Goal: Transaction & Acquisition: Purchase product/service

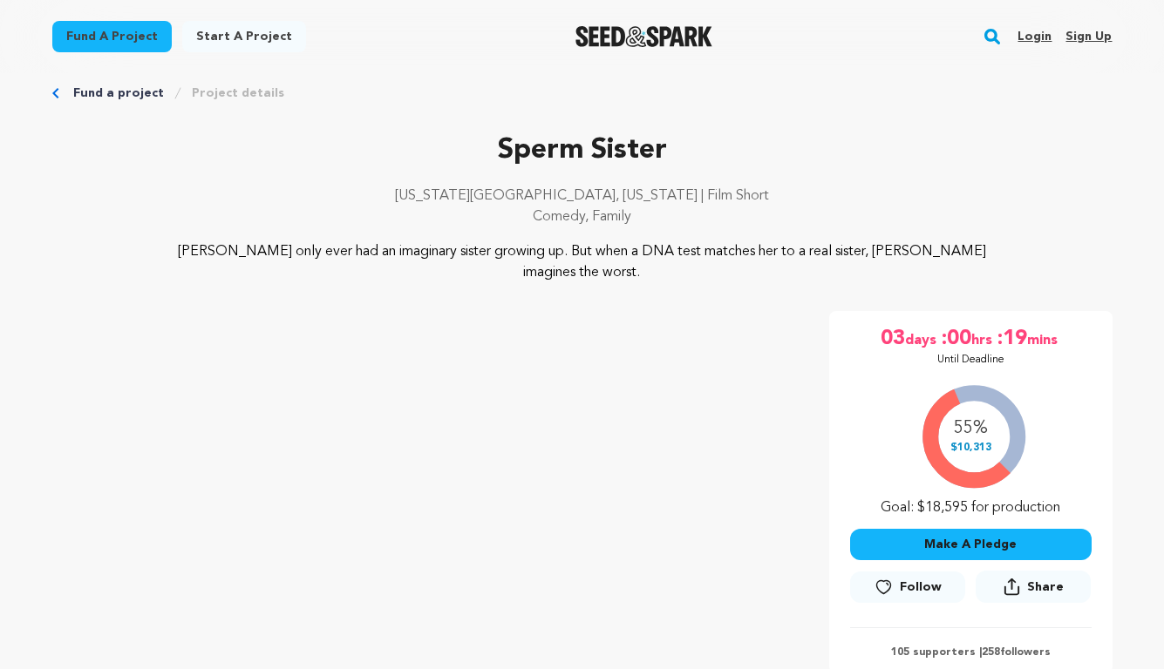
scroll to position [31, 0]
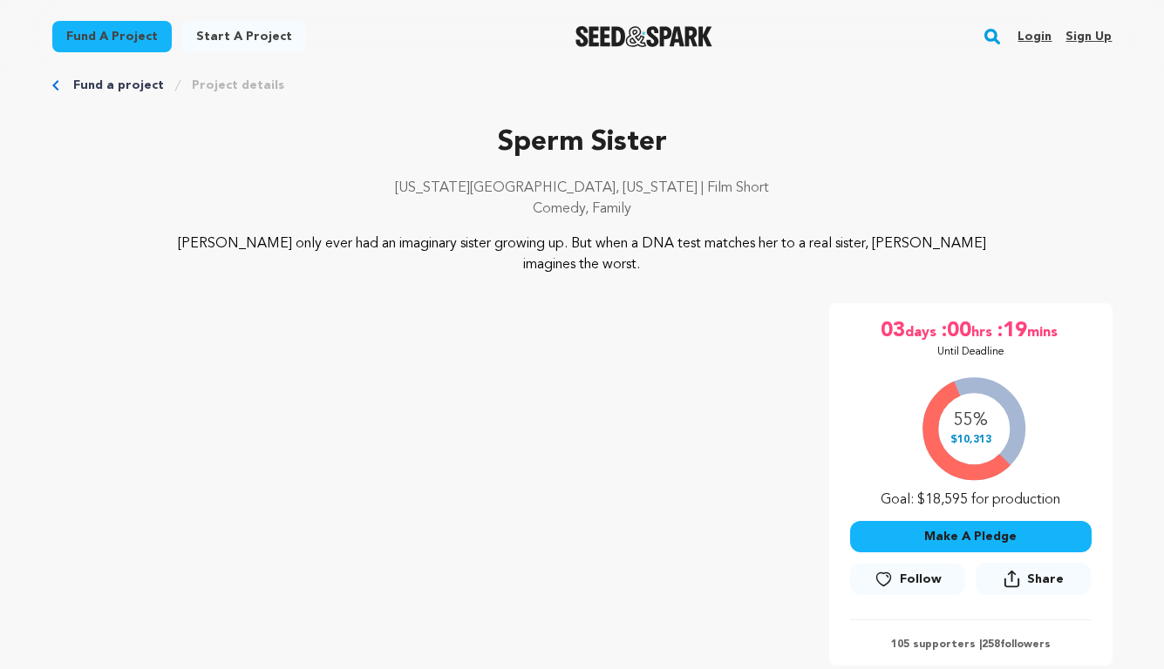
click at [950, 521] on button "Make A Pledge" at bounding box center [970, 536] width 241 height 31
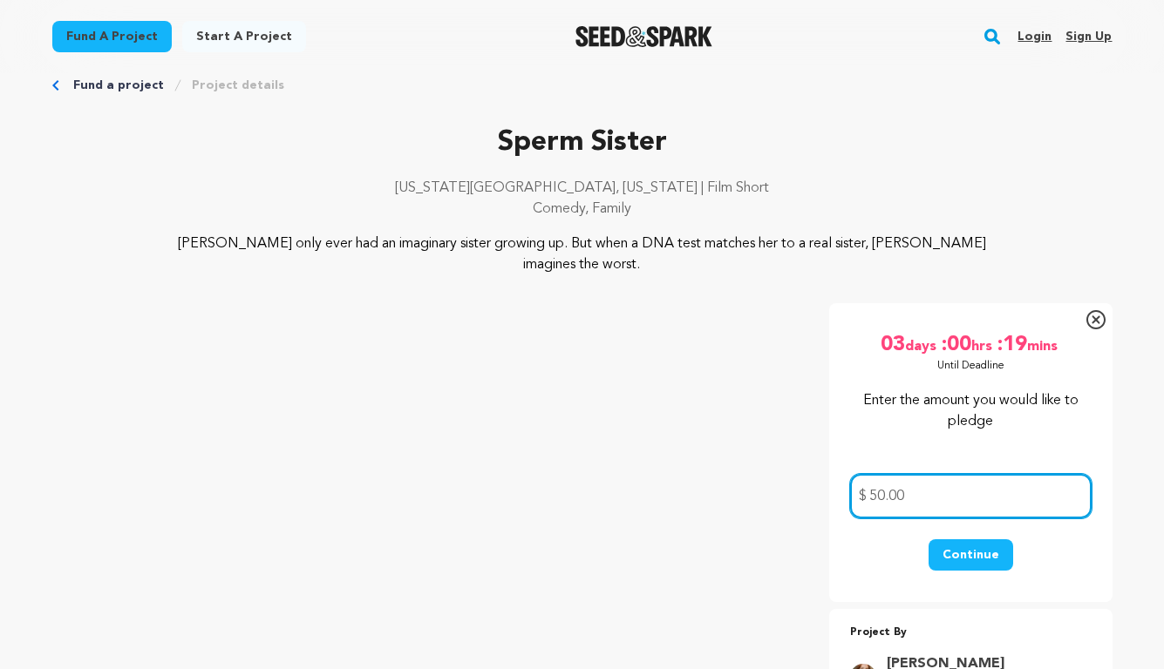
type input "50.00"
click at [980, 540] on button "Continue" at bounding box center [970, 555] width 85 height 31
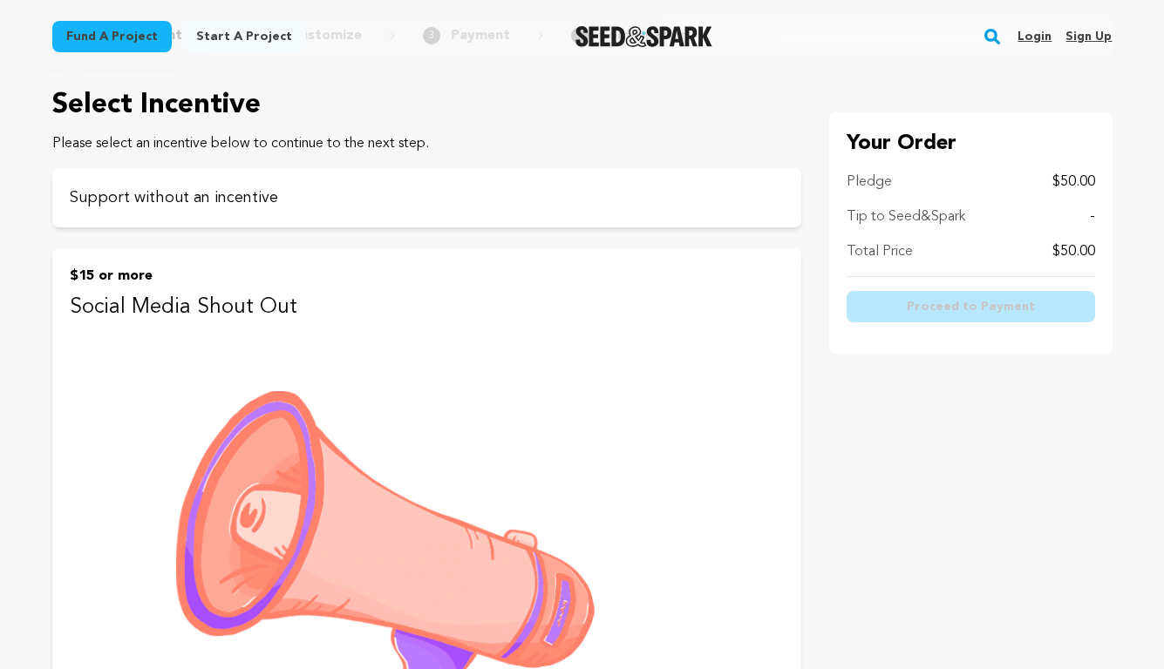
scroll to position [140, 0]
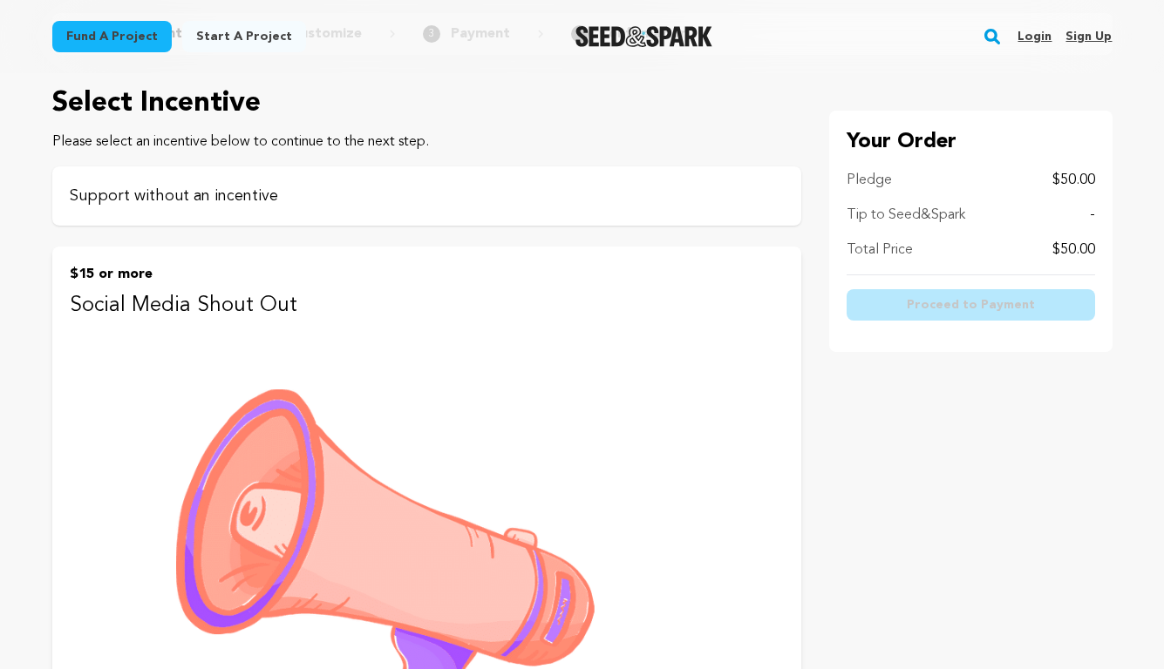
click at [221, 197] on p "Support without an incentive" at bounding box center [427, 196] width 714 height 24
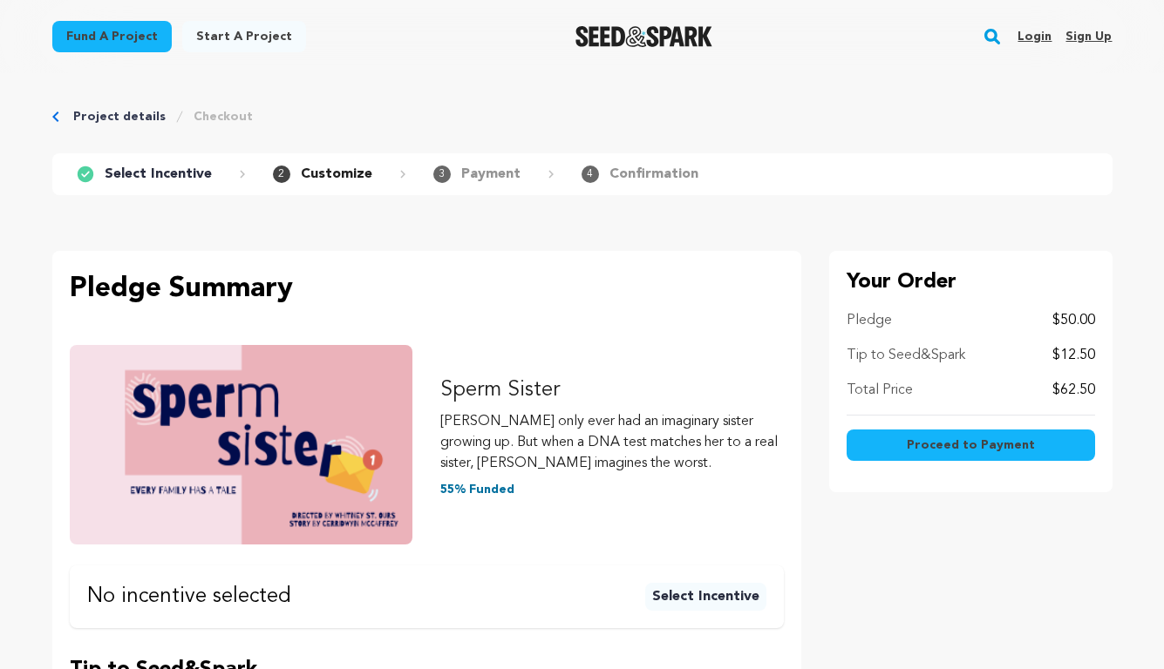
click at [987, 449] on span "Proceed to Payment" at bounding box center [971, 445] width 128 height 17
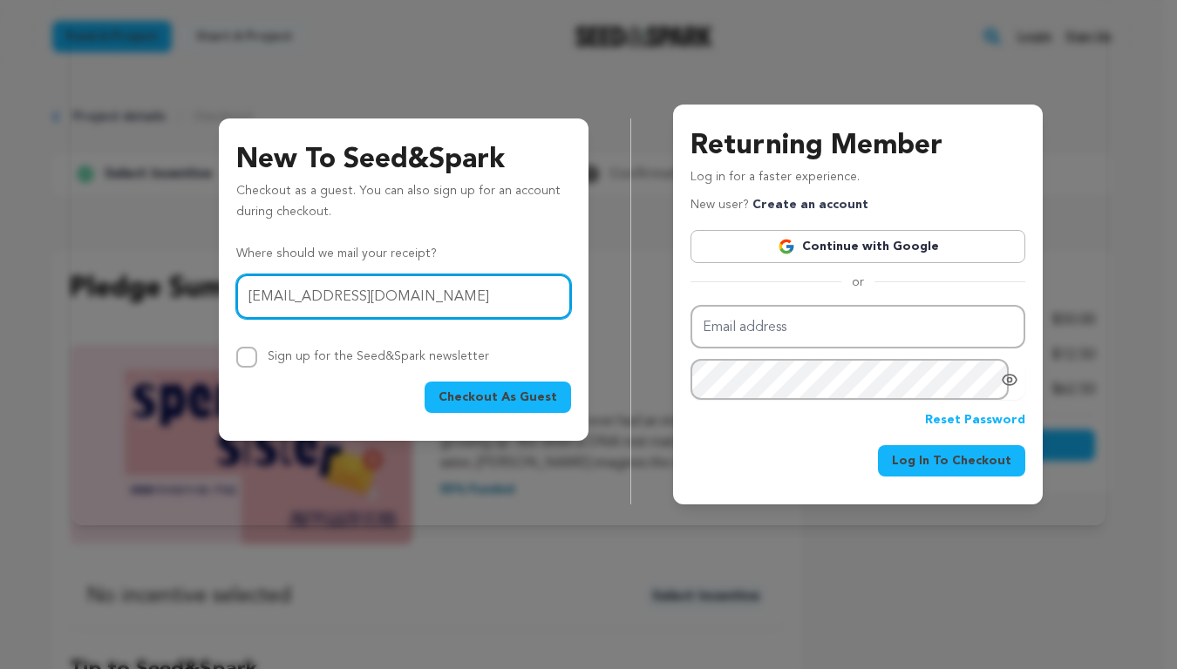
type input "[EMAIL_ADDRESS][DOMAIN_NAME]"
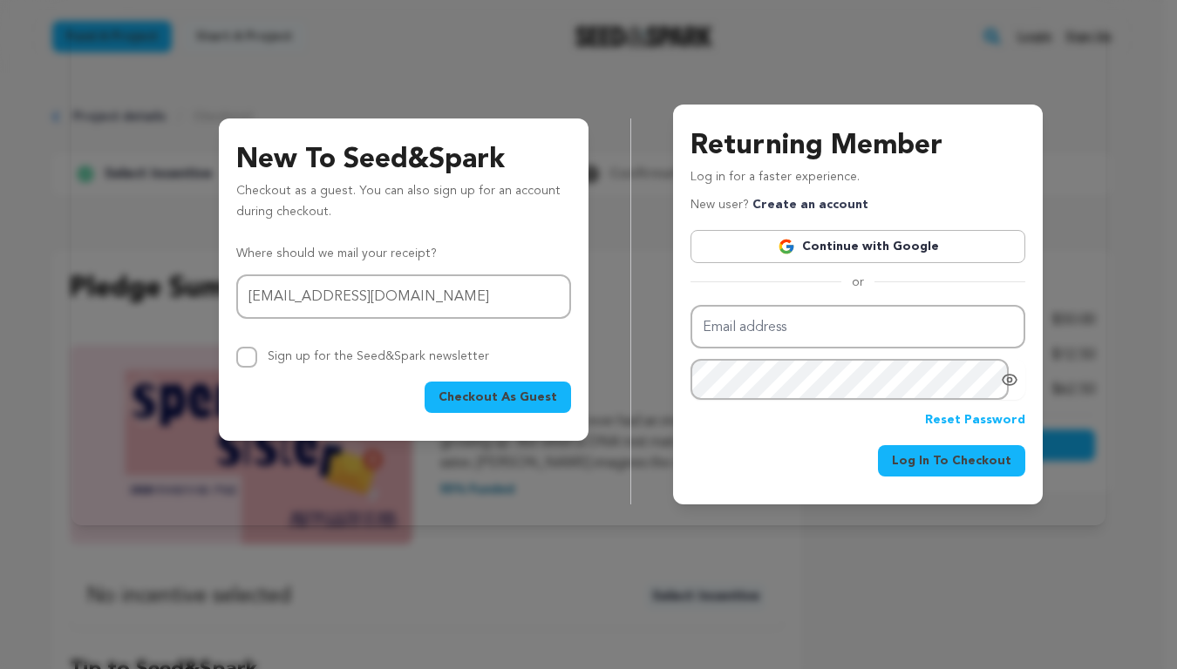
click at [521, 394] on span "Checkout As Guest" at bounding box center [497, 397] width 119 height 17
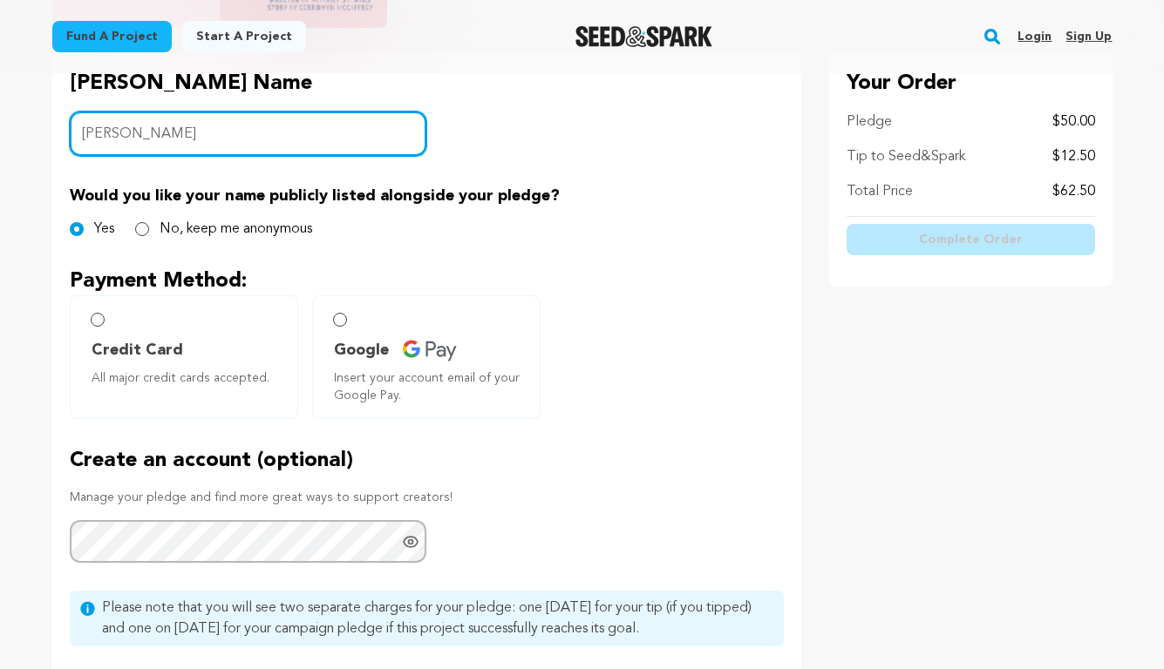
scroll to position [452, 0]
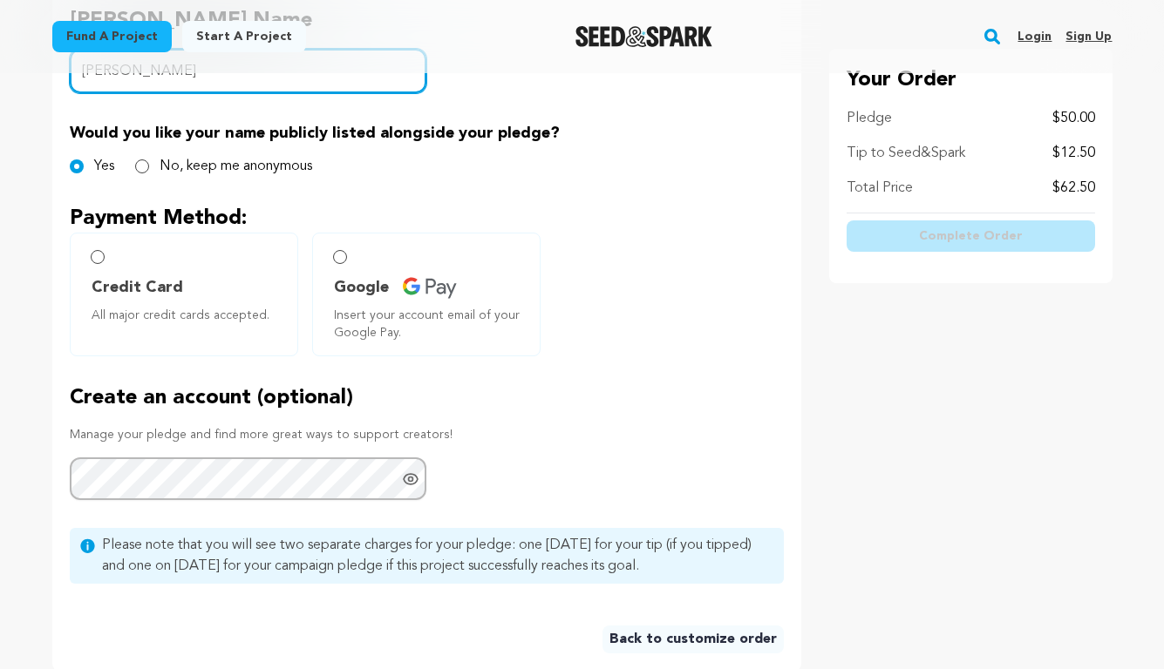
type input "Allison"
click at [96, 255] on input "Credit Card All major credit cards accepted." at bounding box center [98, 257] width 14 height 14
radio input "false"
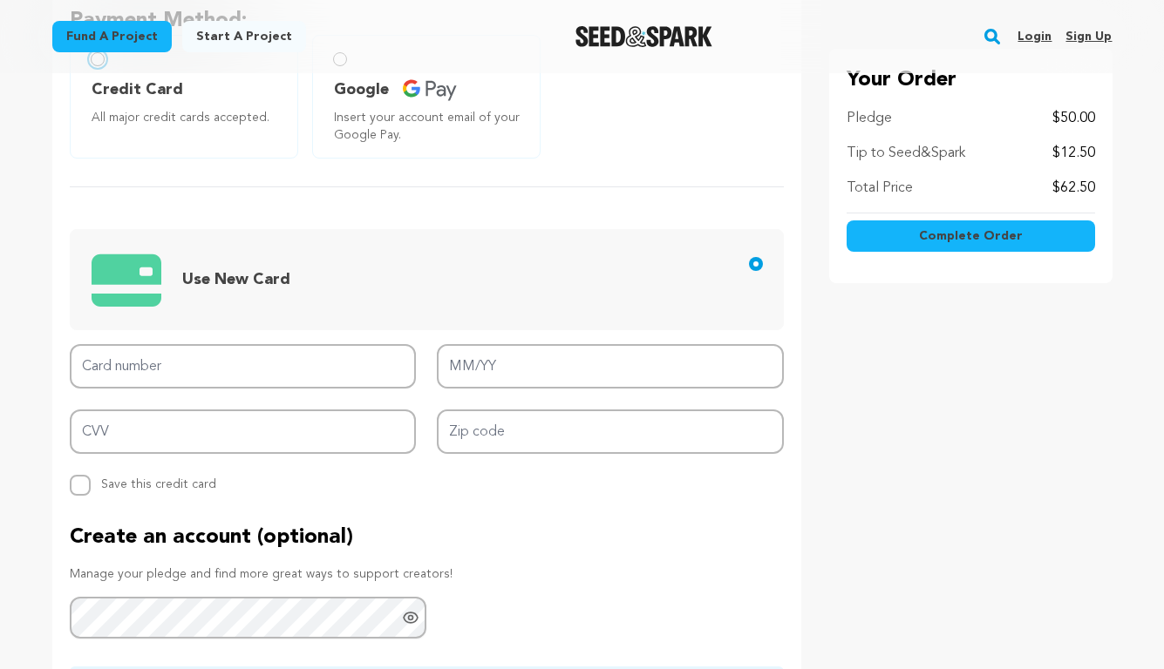
scroll to position [666, 0]
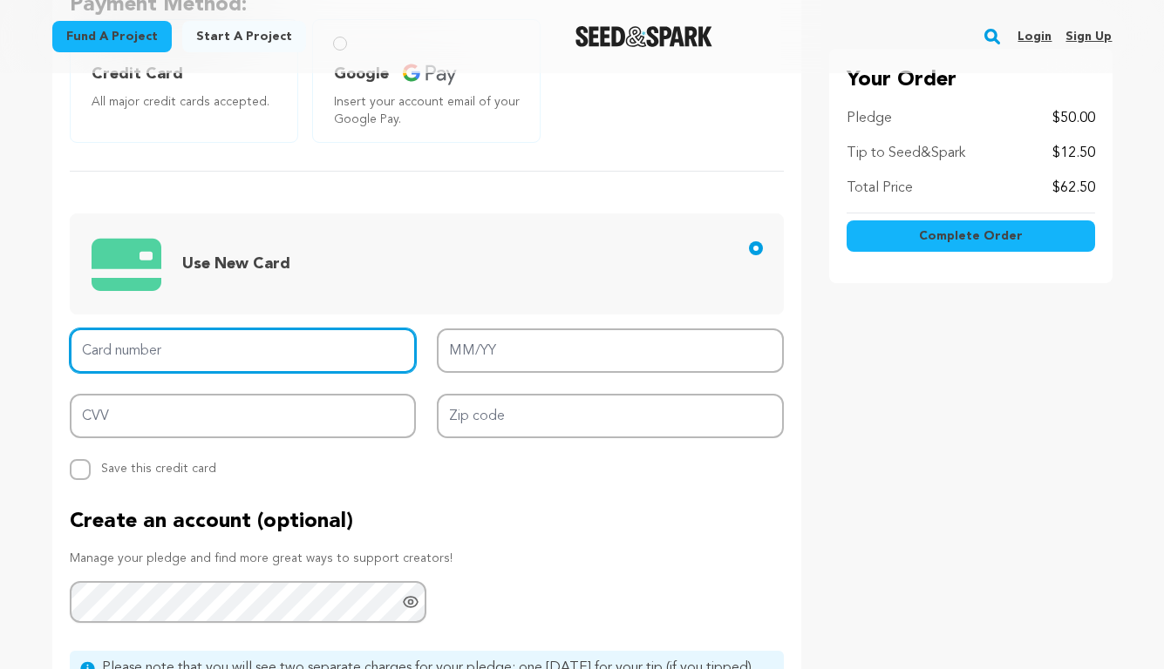
click at [180, 346] on input "Card number" at bounding box center [243, 351] width 347 height 44
type input "5194 5200 1574 7233"
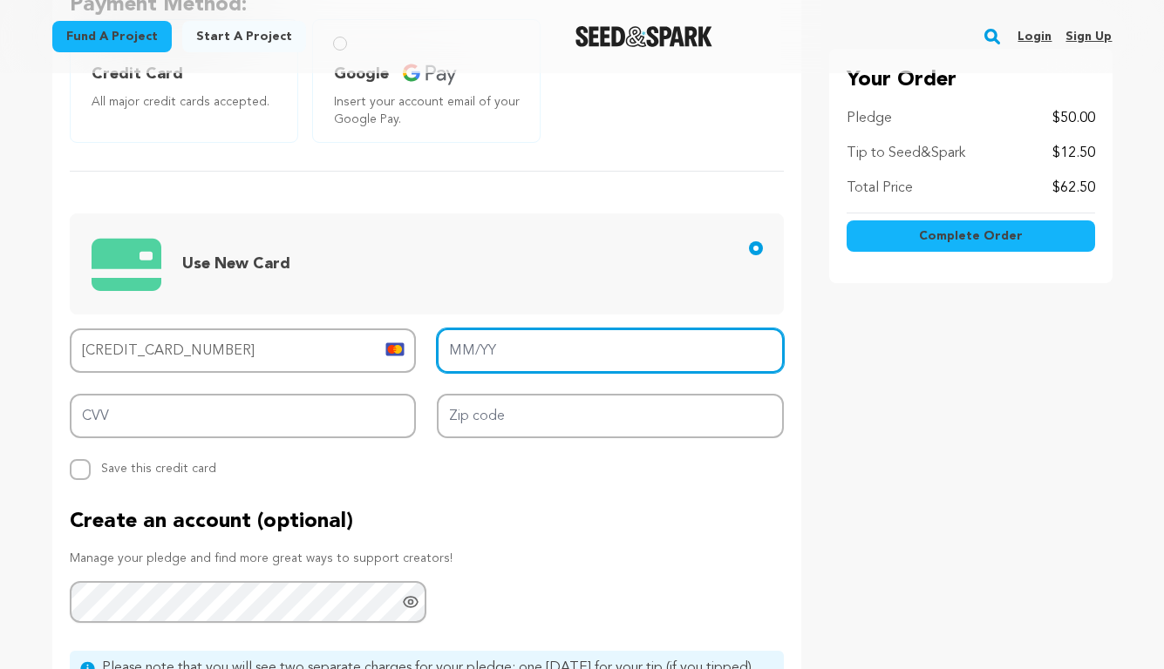
click at [483, 345] on input "MM/YY" at bounding box center [610, 351] width 347 height 44
type input "09/26"
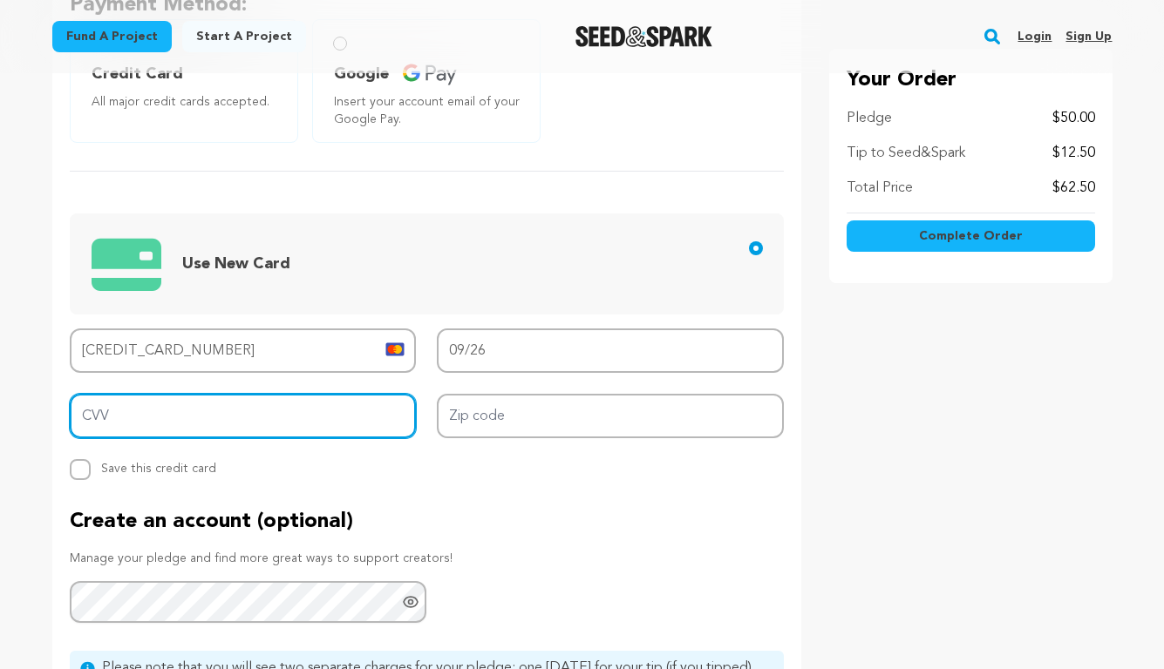
click at [295, 404] on input "CVV" at bounding box center [243, 416] width 347 height 44
type input "506"
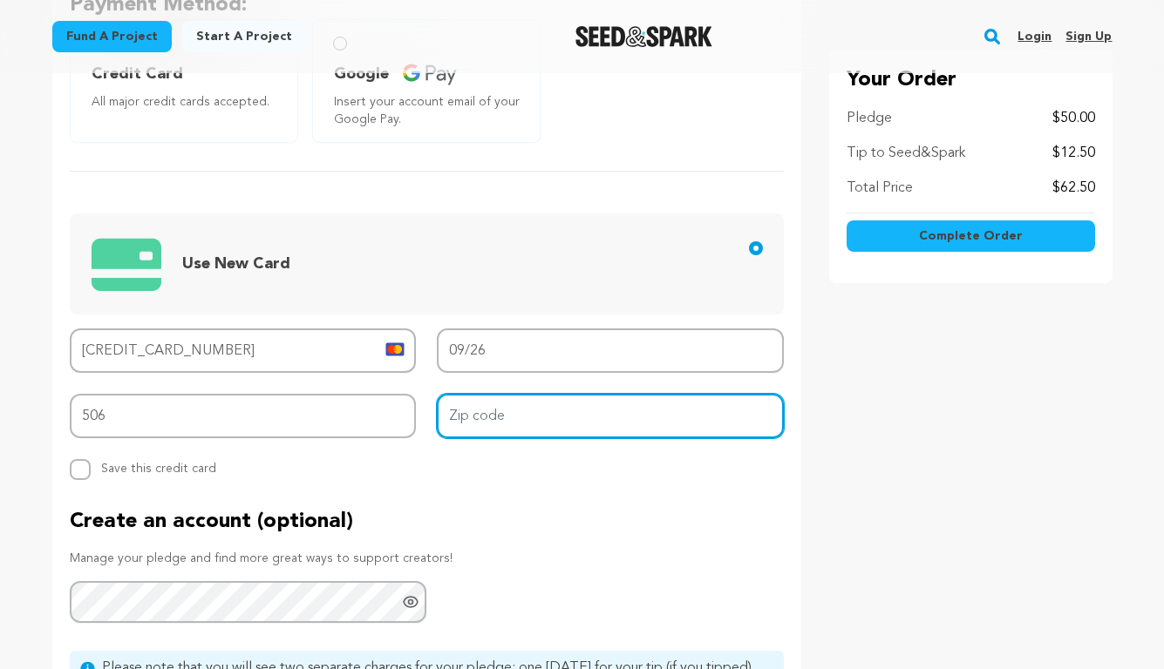
click at [558, 411] on input "Zip code" at bounding box center [610, 416] width 347 height 44
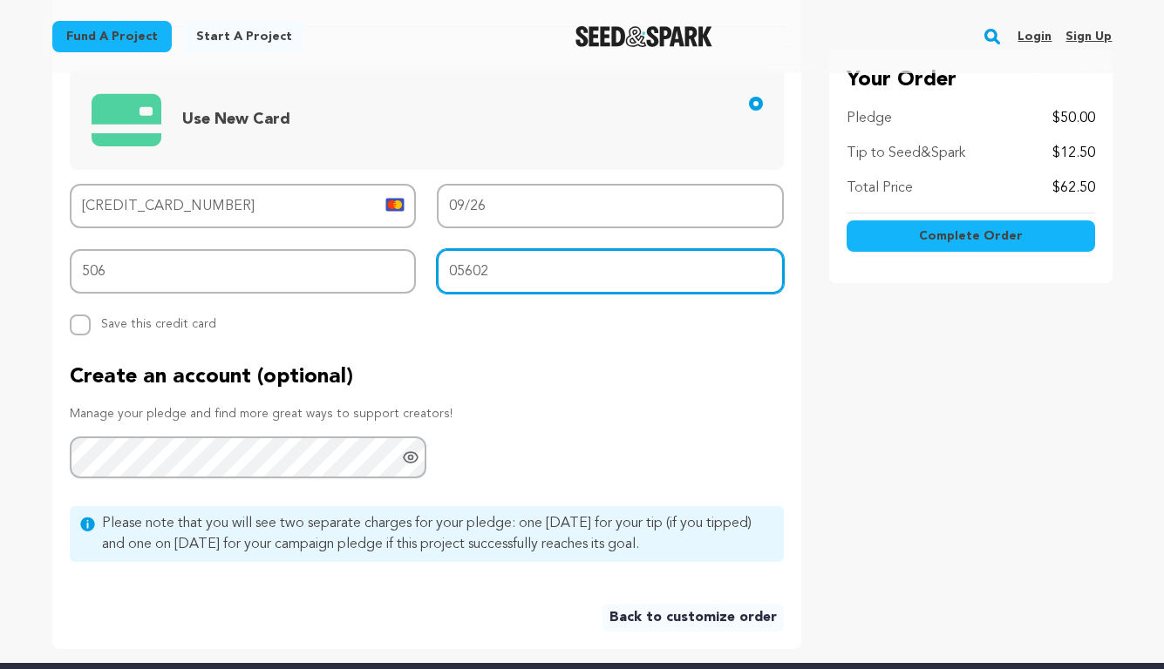
scroll to position [812, 0]
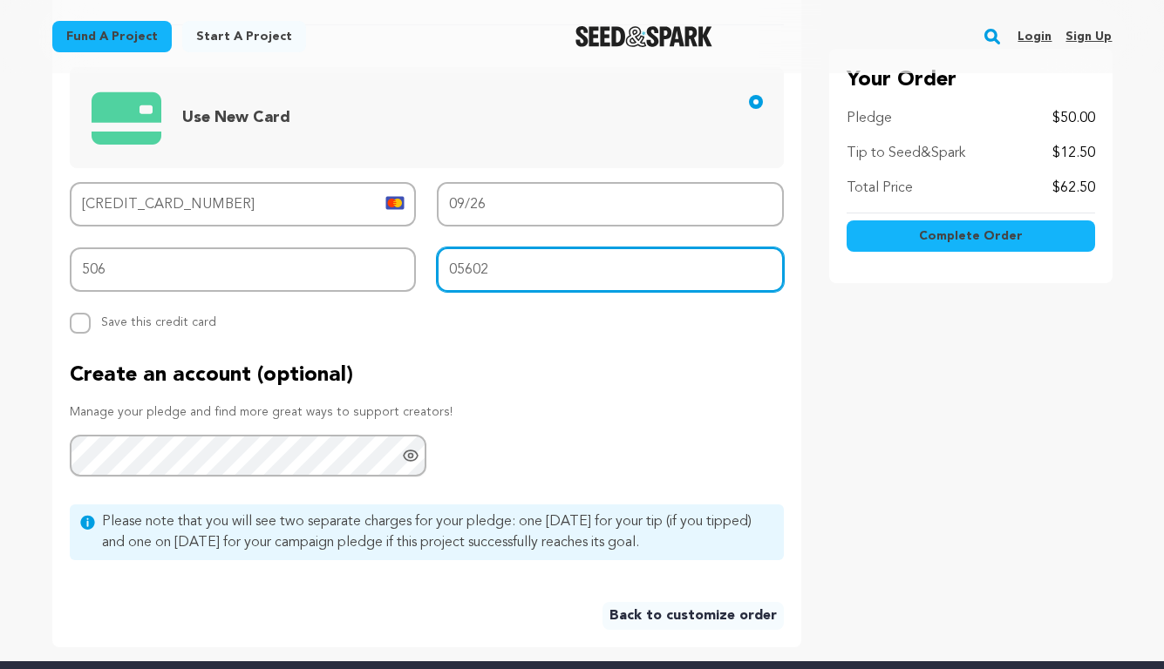
type input "05602"
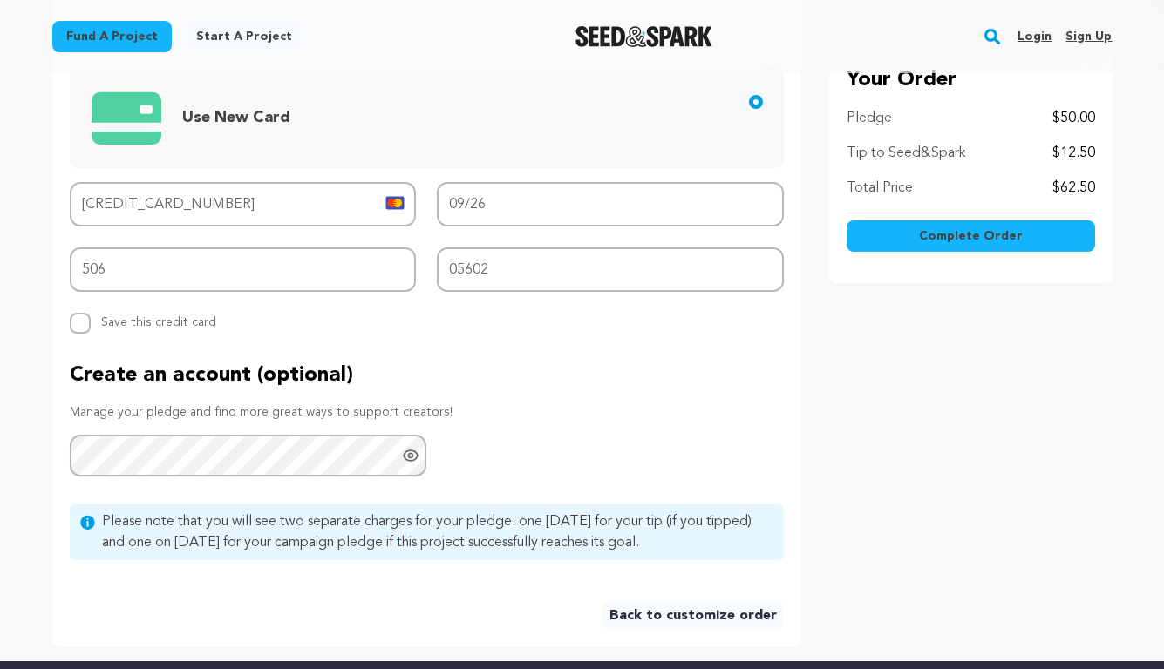
click at [962, 234] on span "Complete Order" at bounding box center [971, 236] width 104 height 17
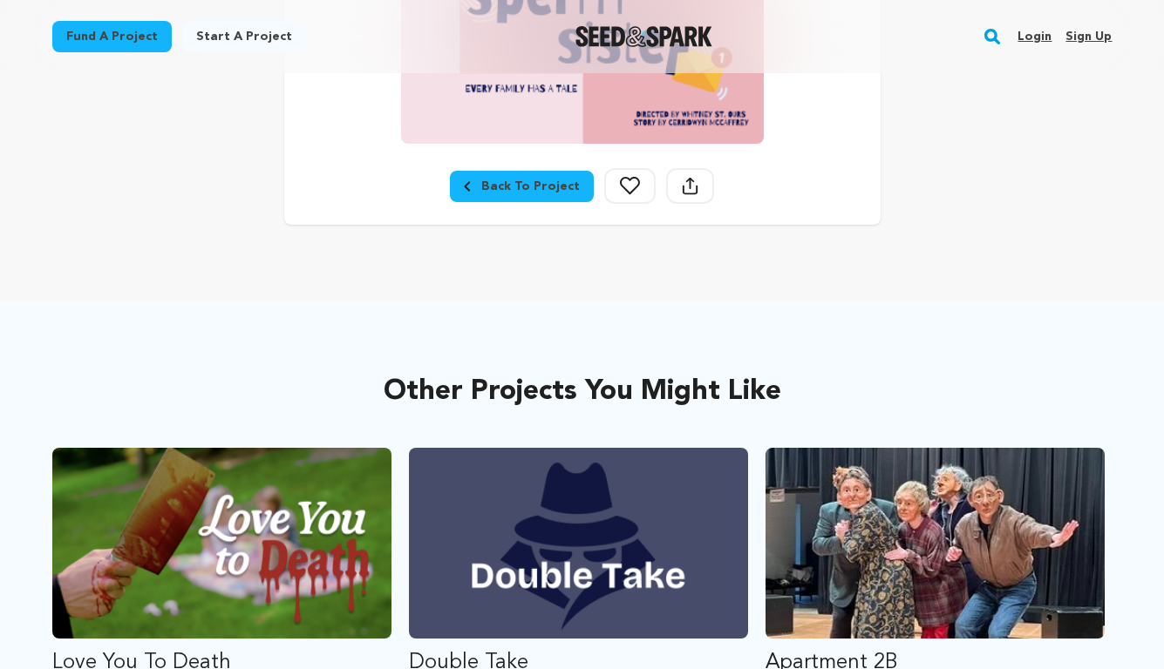
scroll to position [489, 0]
